Goal: Task Accomplishment & Management: Complete application form

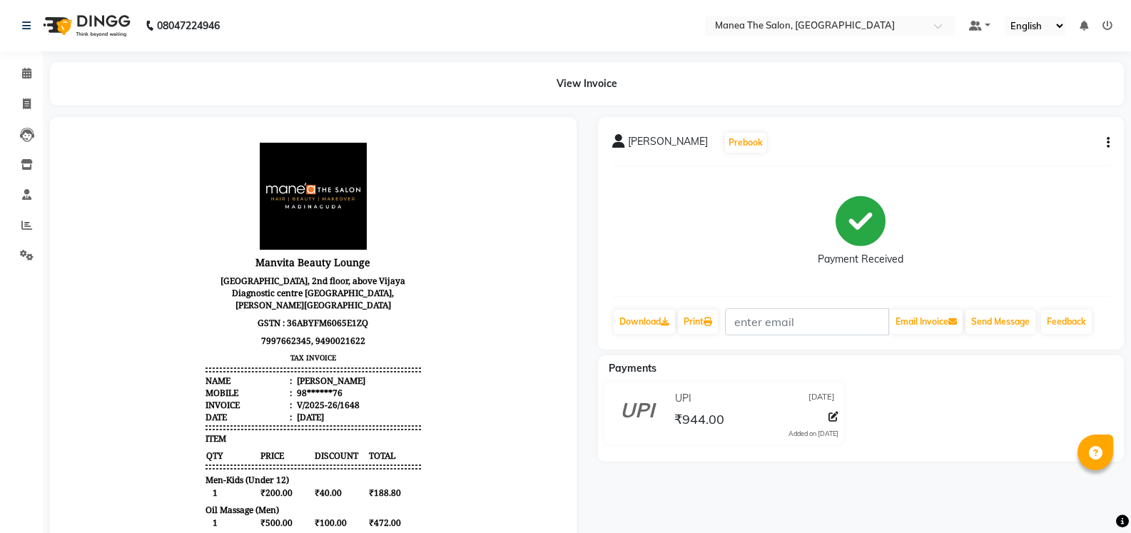
select select "service"
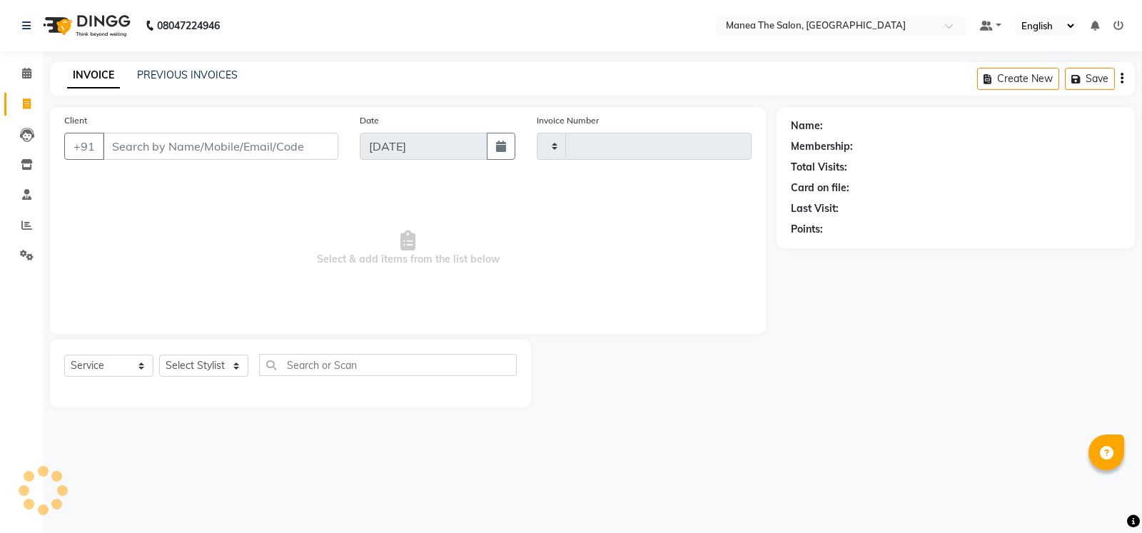
type input "1649"
select select "5514"
click at [238, 365] on select "Select Stylist [PERSON_NAME] [PERSON_NAME] [PERSON_NAME] [PERSON_NAME] [PERSON_…" at bounding box center [203, 366] width 89 height 22
select select "59470"
click at [159, 355] on select "Select Stylist [PERSON_NAME] [PERSON_NAME] [PERSON_NAME] [PERSON_NAME] [PERSON_…" at bounding box center [203, 366] width 89 height 22
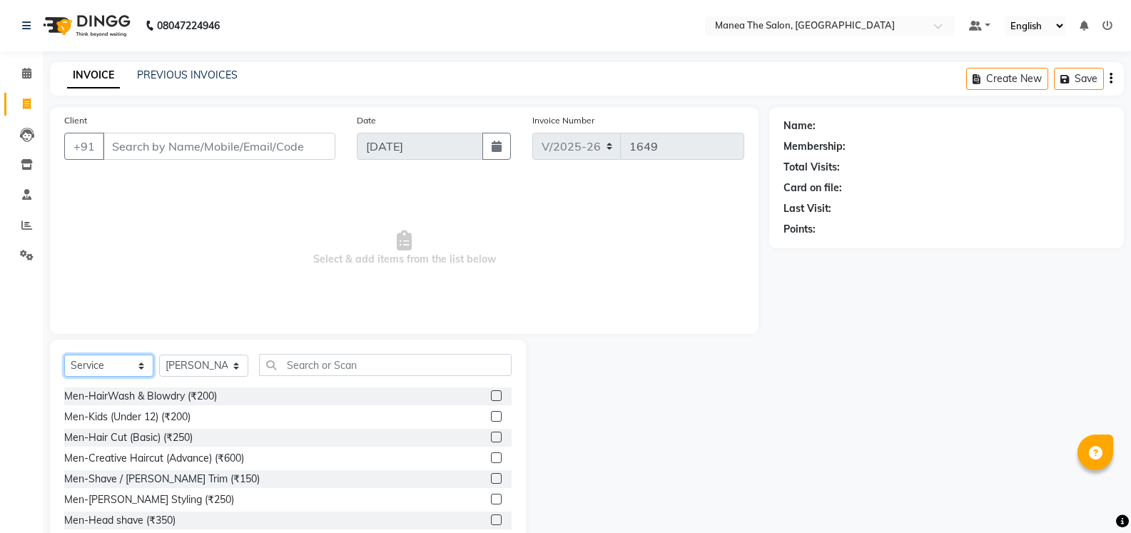
click at [139, 368] on select "Select Service Product Membership Package Voucher Prepaid Gift Card" at bounding box center [108, 366] width 89 height 22
select select "package"
click at [64, 355] on select "Select Service Product Membership Package Voucher Prepaid Gift Card" at bounding box center [108, 366] width 89 height 22
click at [491, 439] on label at bounding box center [496, 437] width 11 height 11
click at [491, 439] on input "checkbox" at bounding box center [495, 437] width 9 height 9
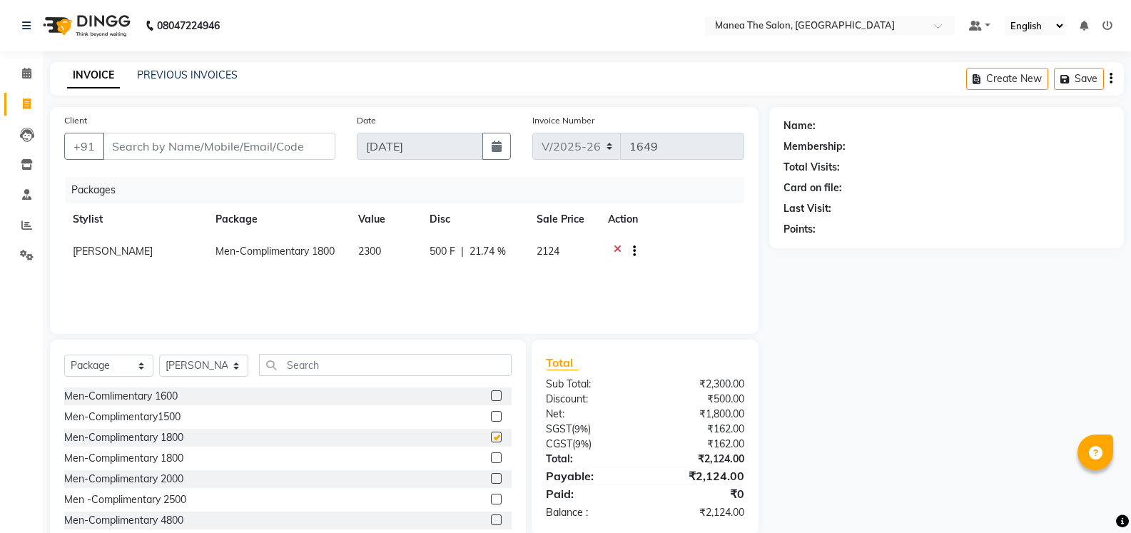
checkbox input "false"
click at [143, 365] on select "Select Service Product Membership Package Voucher Prepaid Gift Card" at bounding box center [108, 366] width 89 height 22
click at [142, 366] on select "Select Service Product Membership Package Voucher Prepaid Gift Card" at bounding box center [108, 366] width 89 height 22
select select "service"
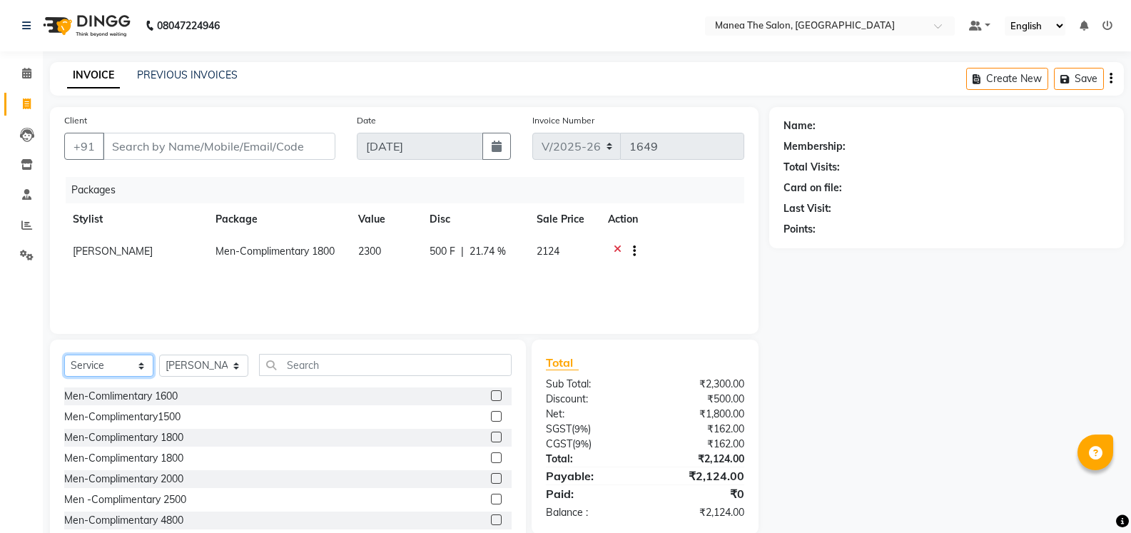
click at [64, 355] on select "Select Service Product Membership Package Voucher Prepaid Gift Card" at bounding box center [108, 366] width 89 height 22
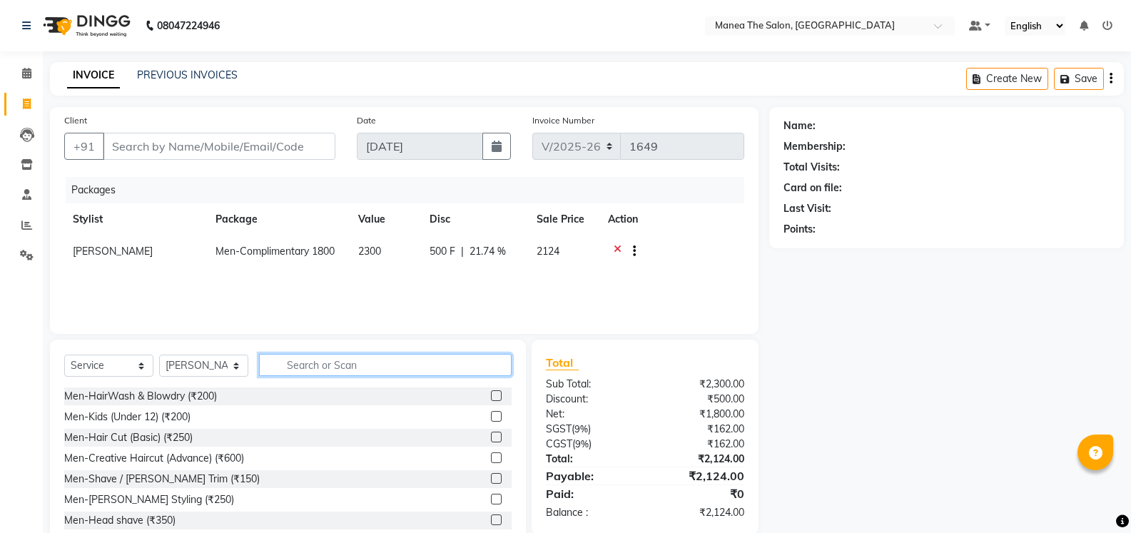
click at [376, 365] on input "text" at bounding box center [385, 365] width 253 height 22
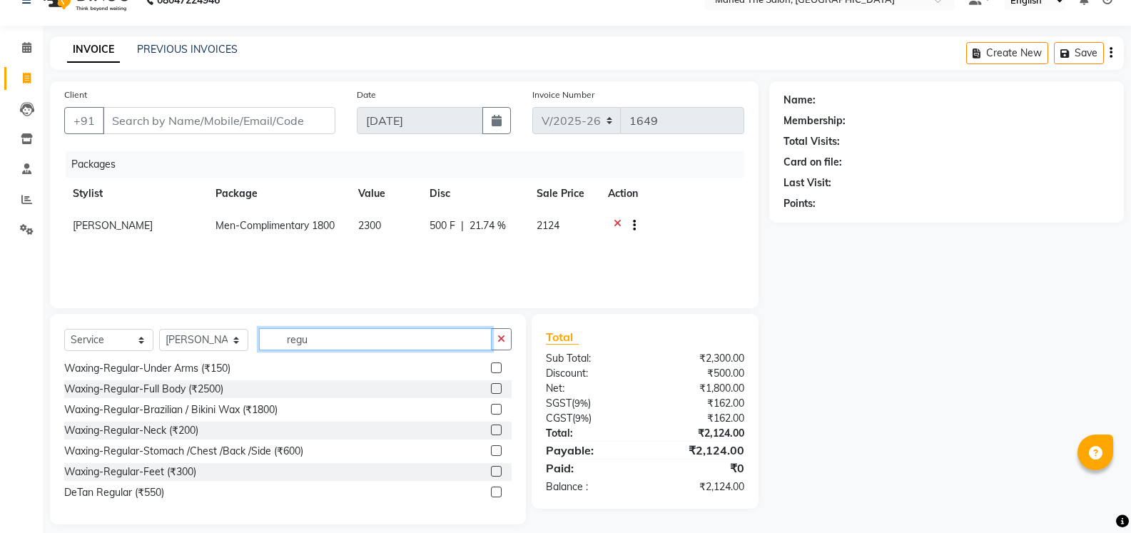
scroll to position [39, 0]
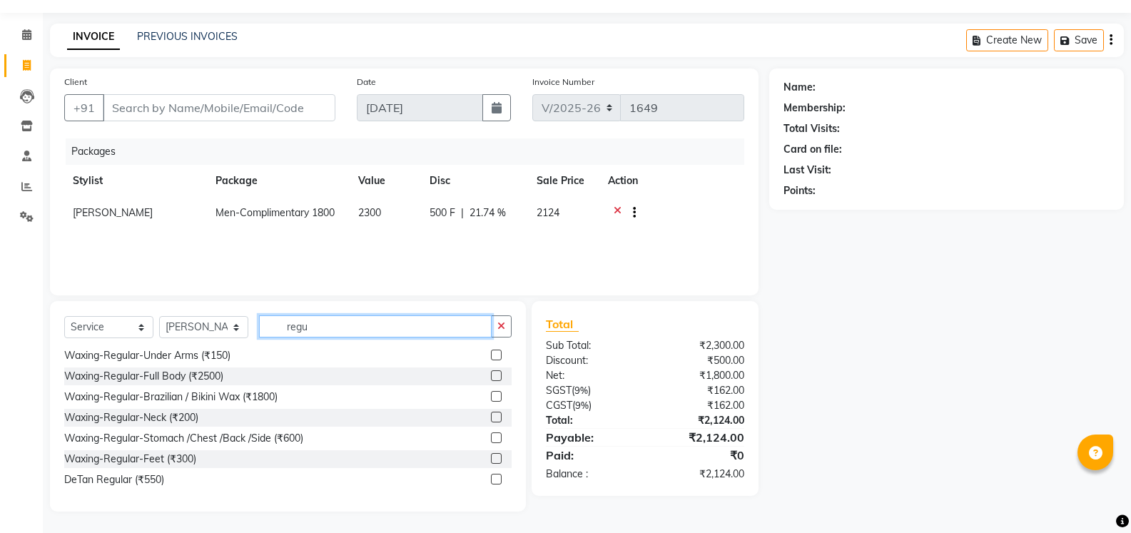
type input "regu"
click at [491, 480] on label at bounding box center [496, 479] width 11 height 11
click at [491, 480] on input "checkbox" at bounding box center [495, 479] width 9 height 9
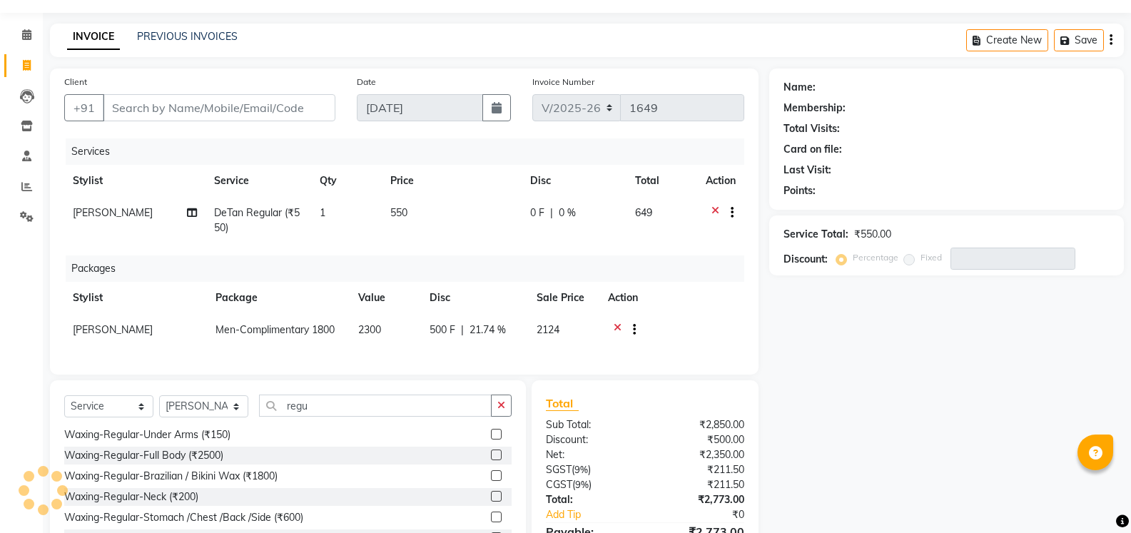
checkbox input "false"
click at [160, 102] on input "Client" at bounding box center [219, 107] width 233 height 27
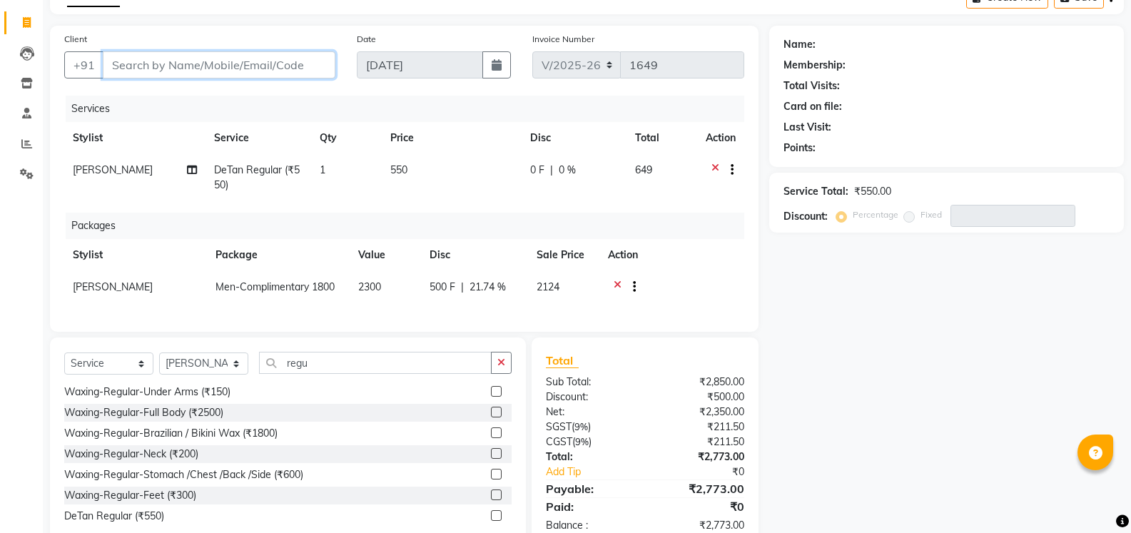
scroll to position [128, 0]
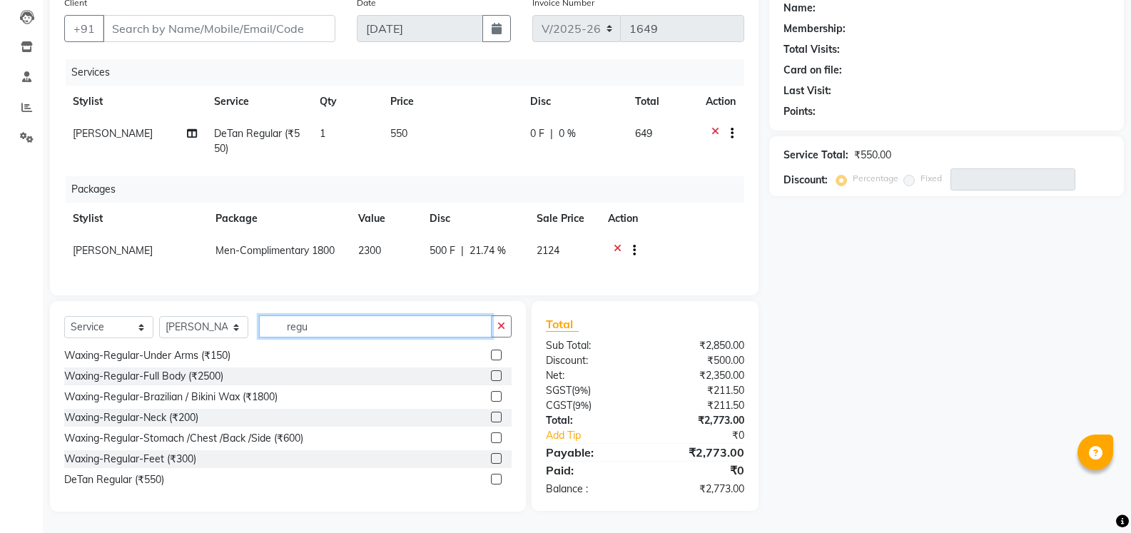
click at [344, 328] on input "regu" at bounding box center [375, 326] width 233 height 22
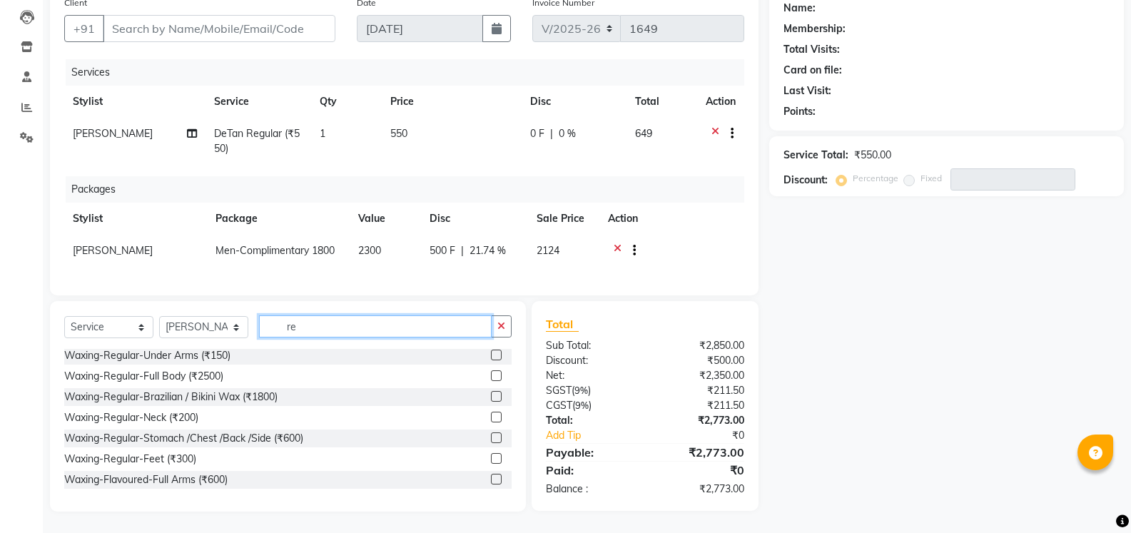
type input "r"
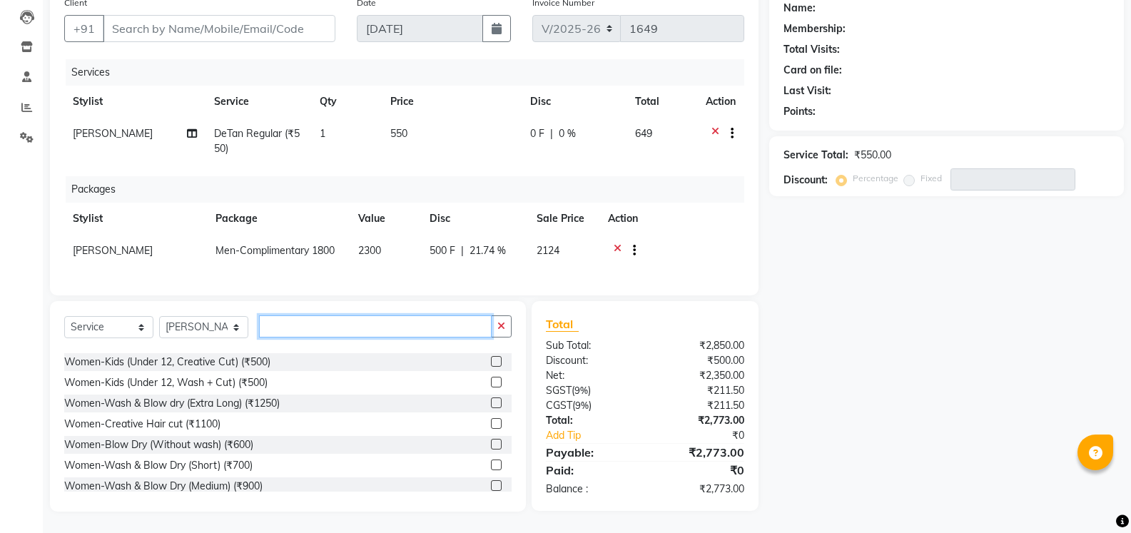
scroll to position [143, 0]
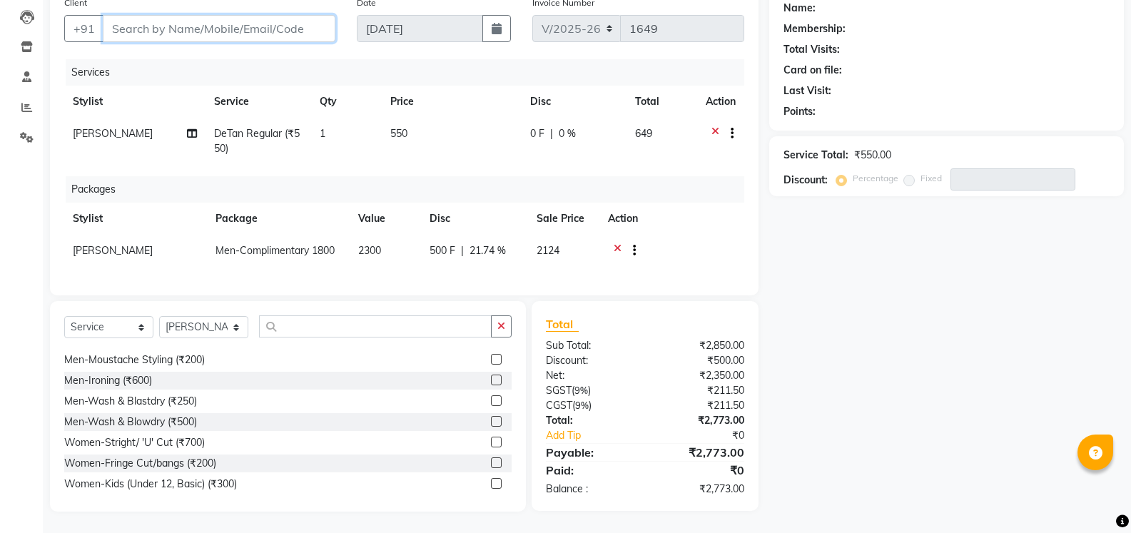
click at [239, 21] on input "Client" at bounding box center [219, 28] width 233 height 27
type input "9"
type input "0"
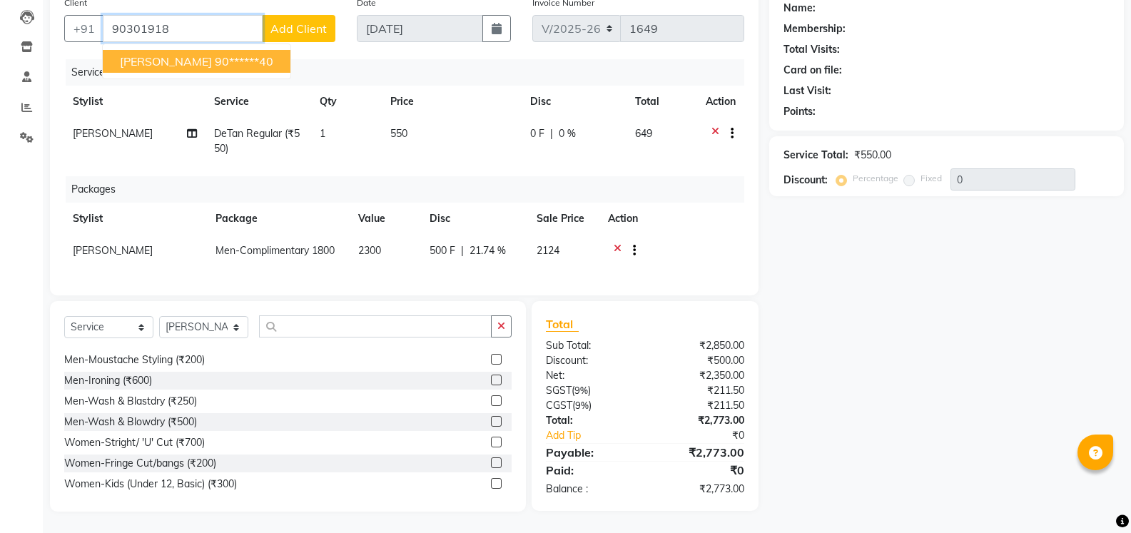
click at [159, 52] on button "[PERSON_NAME] 90******40" at bounding box center [197, 61] width 188 height 23
type input "90******40"
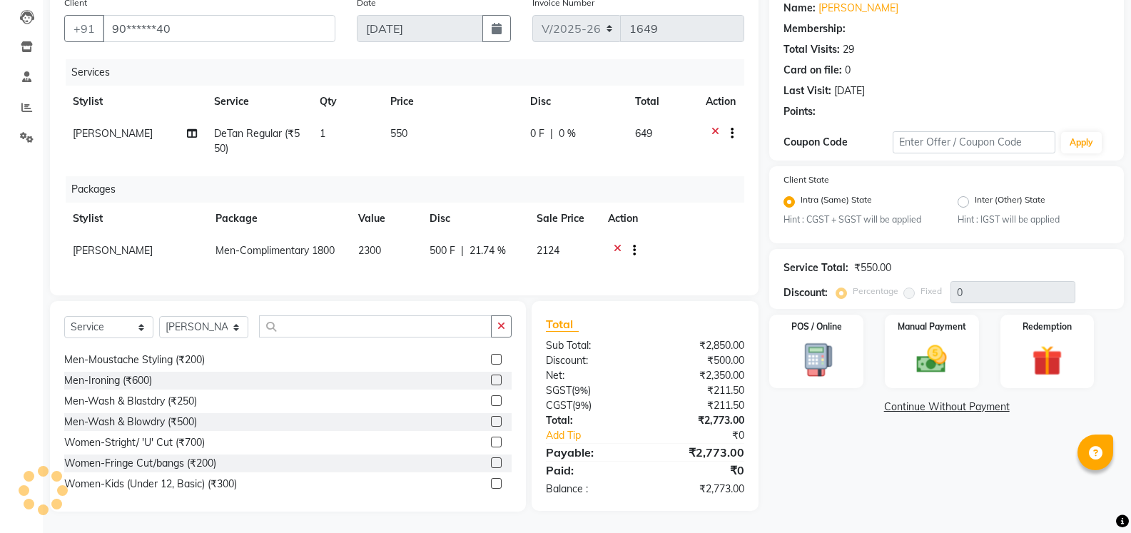
select select "1: Object"
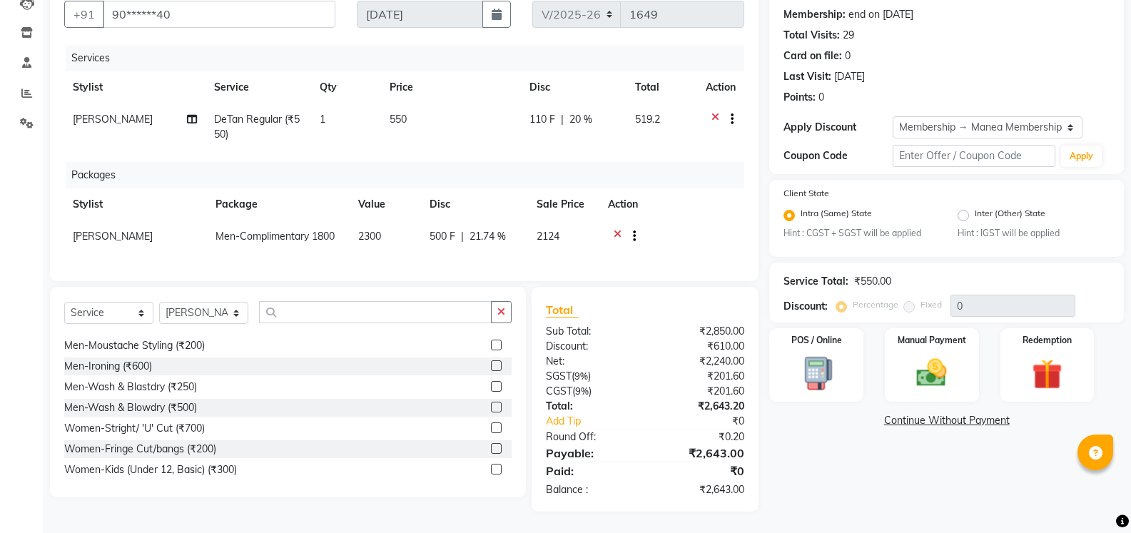
type input "20"
click at [935, 372] on img at bounding box center [931, 373] width 51 height 36
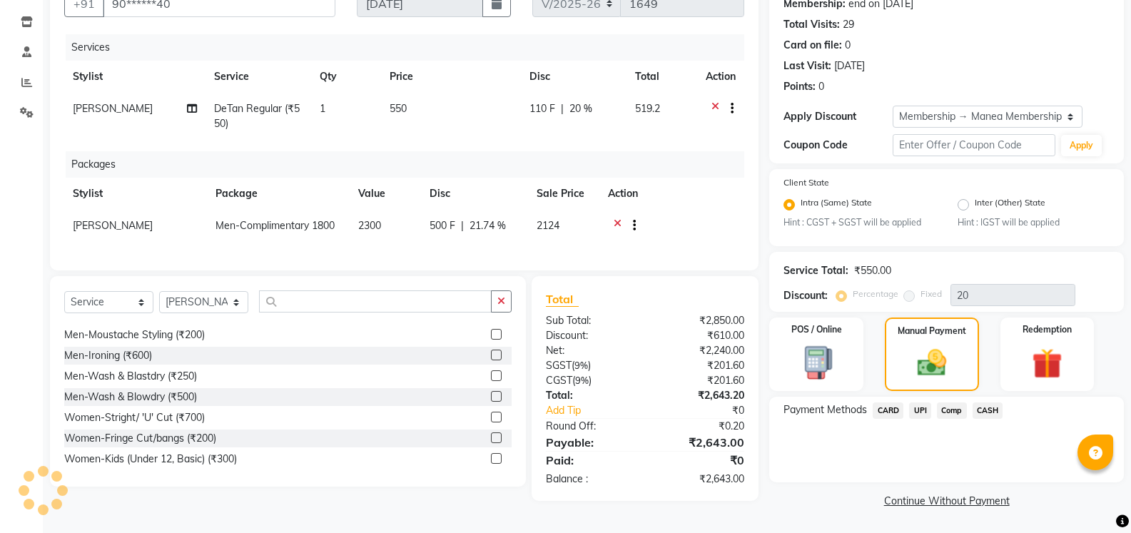
click at [954, 410] on span "Comp" at bounding box center [952, 410] width 30 height 16
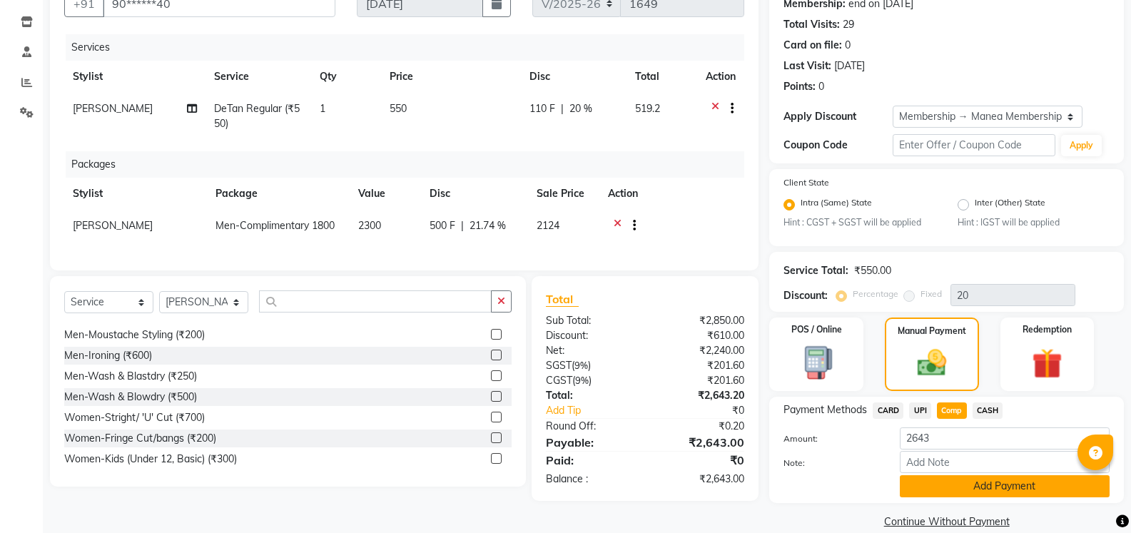
click at [985, 488] on button "Add Payment" at bounding box center [1005, 486] width 210 height 22
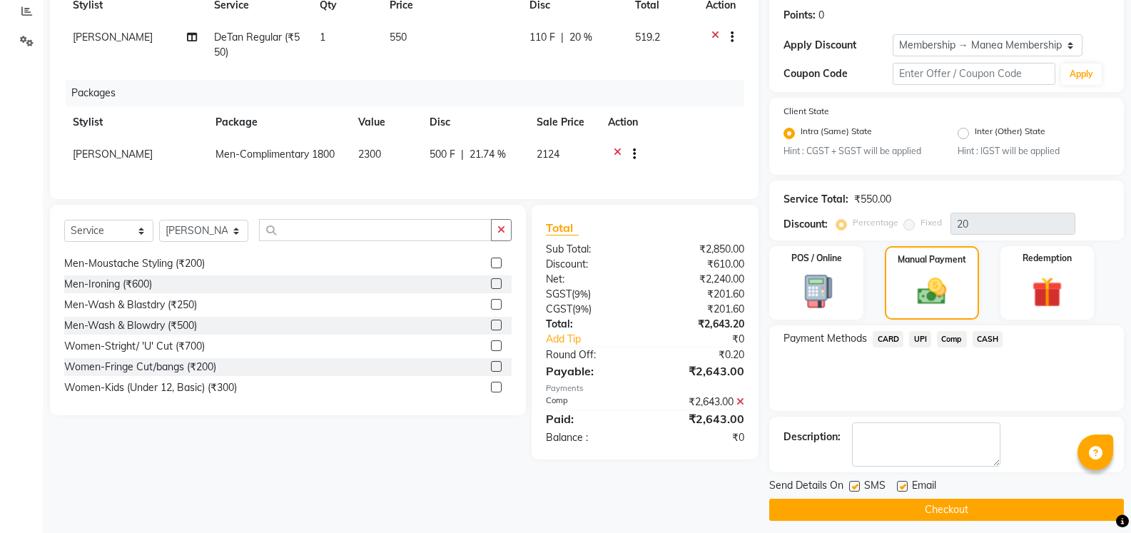
scroll to position [223, 0]
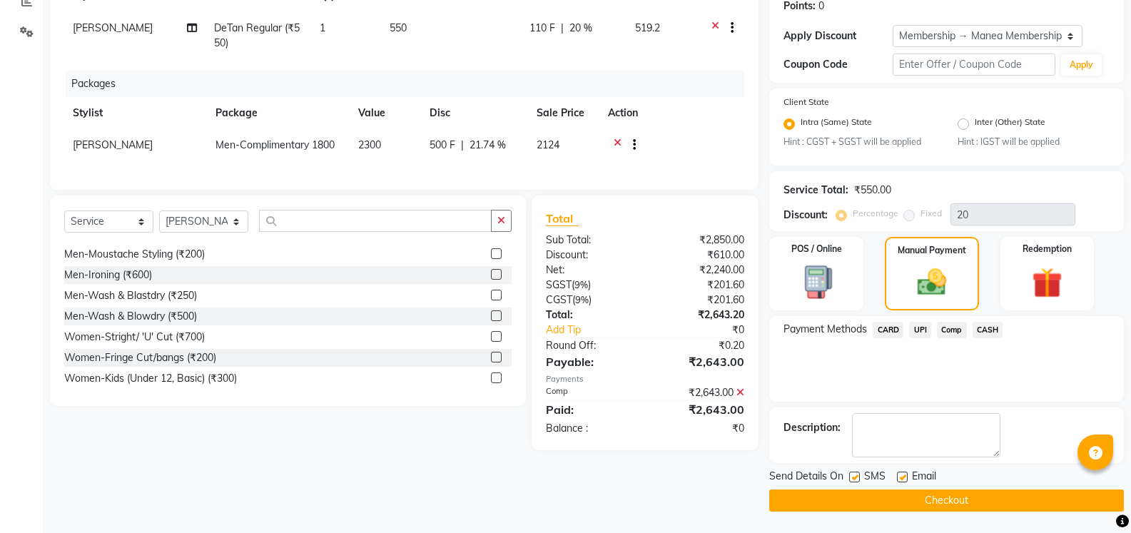
click at [933, 501] on button "Checkout" at bounding box center [946, 500] width 355 height 22
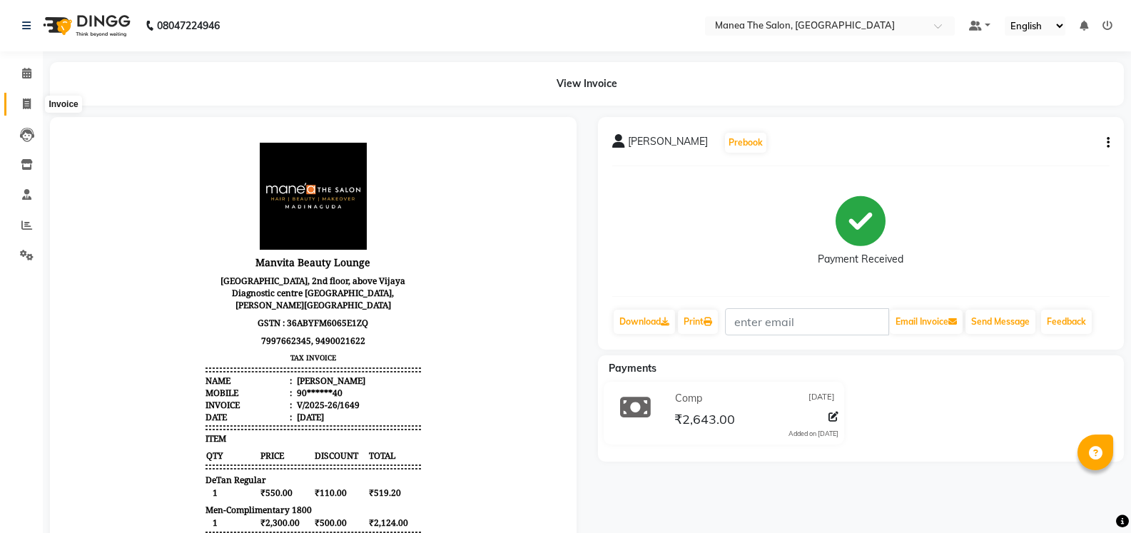
click at [23, 106] on icon at bounding box center [27, 103] width 8 height 11
select select "service"
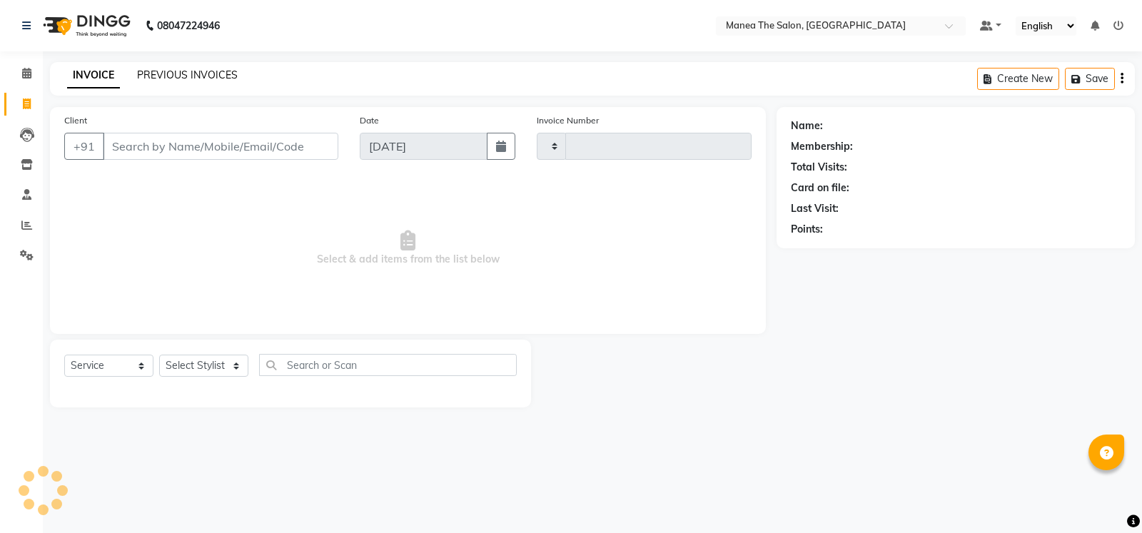
type input "1650"
select select "5514"
click at [172, 75] on link "PREVIOUS INVOICES" at bounding box center [187, 74] width 101 height 13
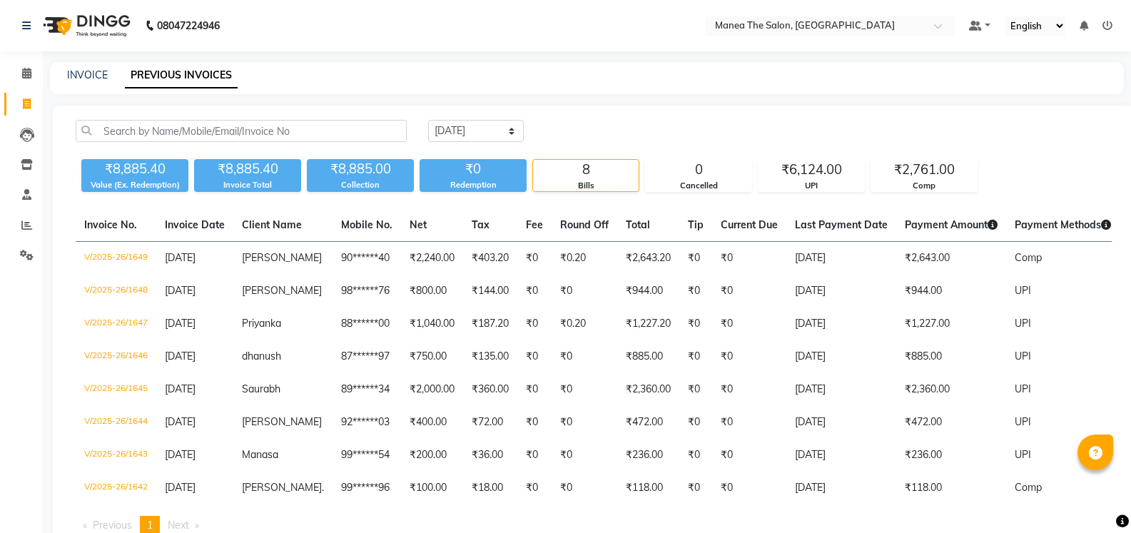
click at [1108, 25] on icon at bounding box center [1107, 26] width 10 height 10
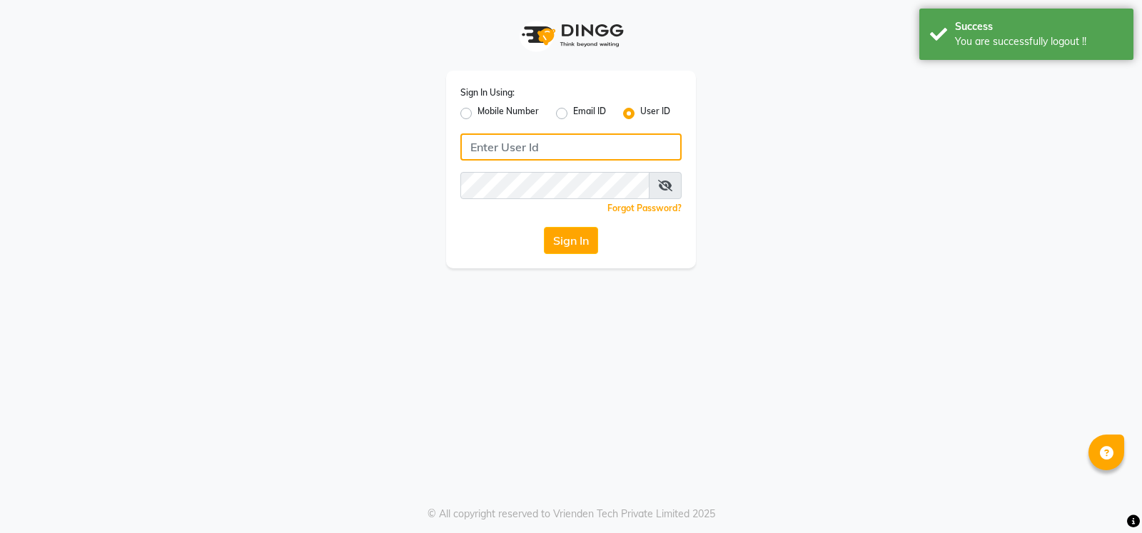
type input "9026627525"
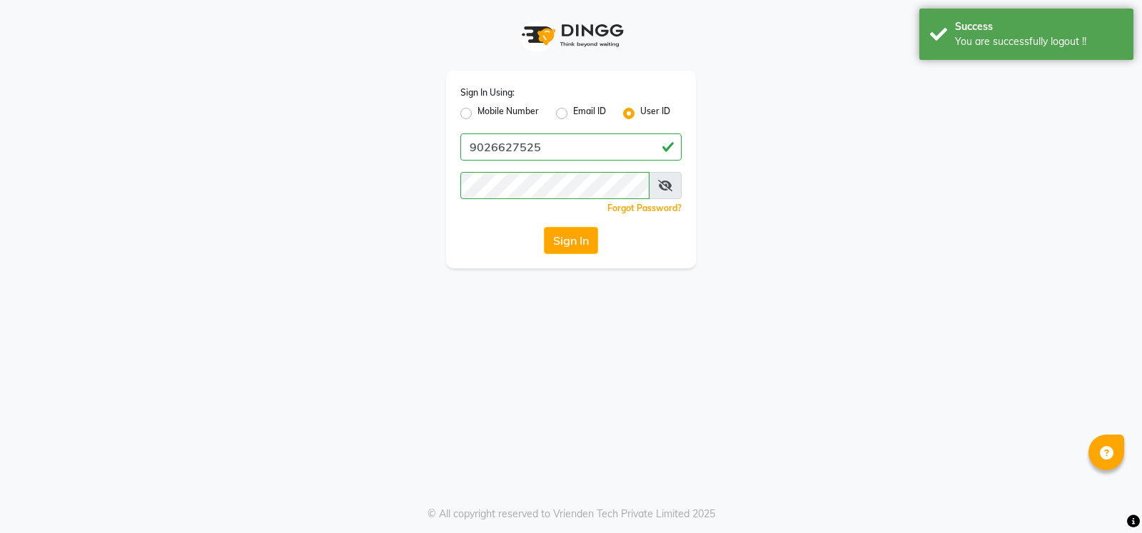
click at [477, 115] on label "Mobile Number" at bounding box center [507, 113] width 61 height 17
click at [477, 114] on input "Mobile Number" at bounding box center [481, 109] width 9 height 9
radio input "true"
radio input "false"
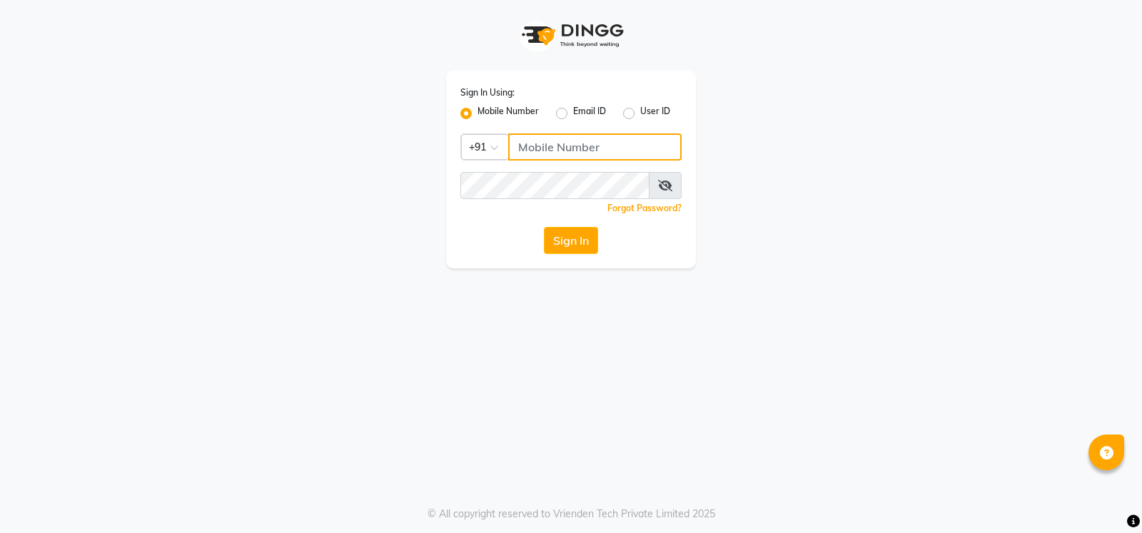
click at [567, 149] on input "Username" at bounding box center [594, 146] width 173 height 27
type input "7997662345"
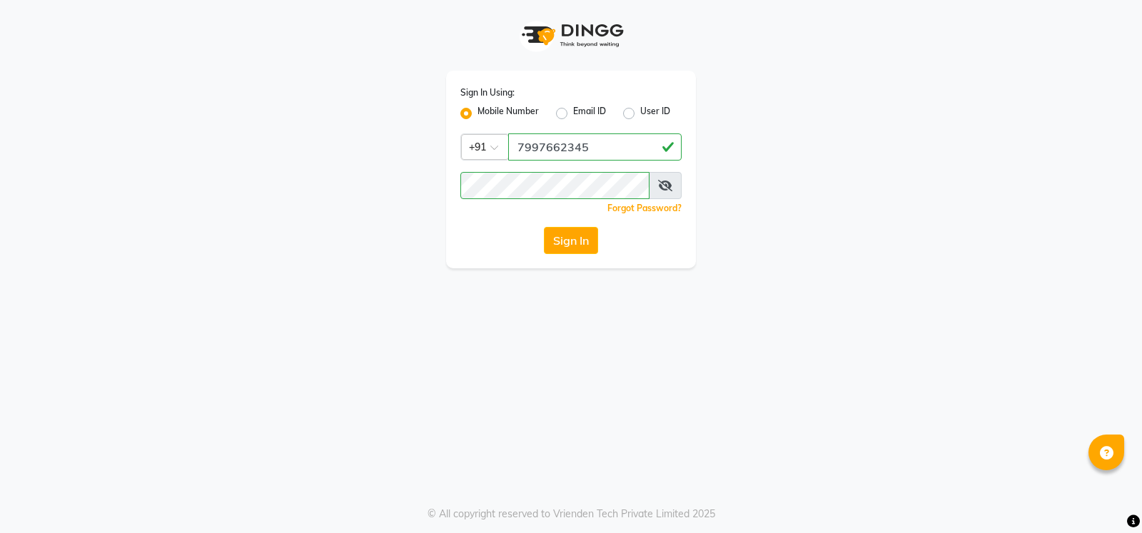
click at [872, 320] on div "Sign In Using: Mobile Number Email ID User ID Country Code × [PHONE_NUMBER] Rem…" at bounding box center [571, 266] width 1142 height 533
click at [589, 250] on button "Sign In" at bounding box center [571, 240] width 54 height 27
